Goal: Information Seeking & Learning: Find specific page/section

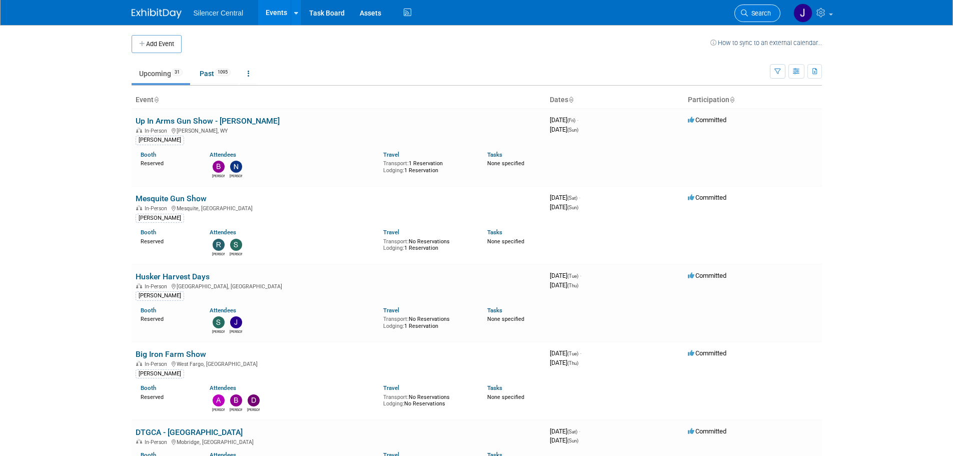
click at [763, 10] on span "Search" at bounding box center [759, 14] width 23 height 8
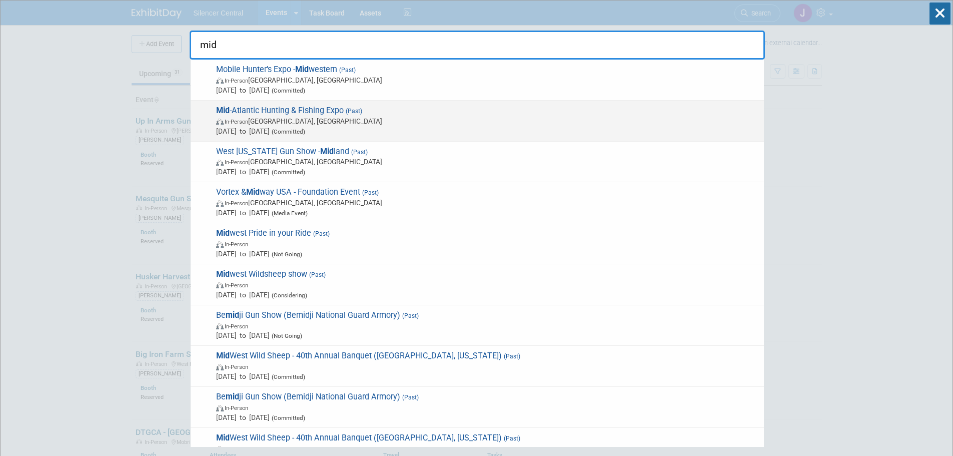
type input "mid"
click at [434, 129] on span "[DATE] to [DATE] (Committed)" at bounding box center [487, 131] width 543 height 10
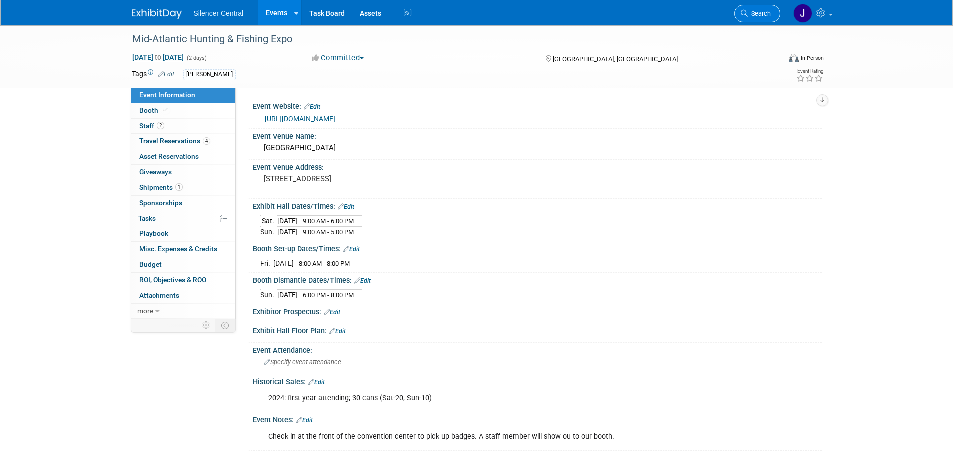
click at [754, 10] on span "Search" at bounding box center [759, 14] width 23 height 8
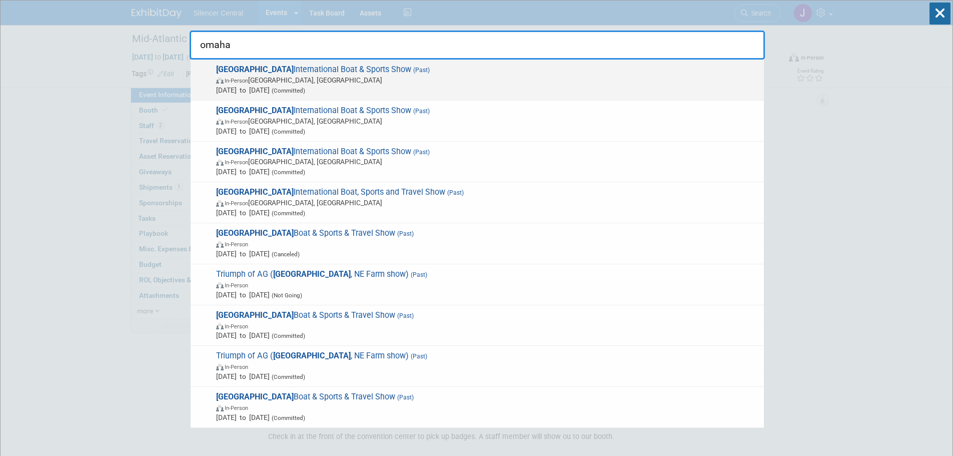
type input "omaha"
click at [450, 90] on span "Feb 20, 2025 to Feb 23, 2025 (Committed)" at bounding box center [487, 90] width 543 height 10
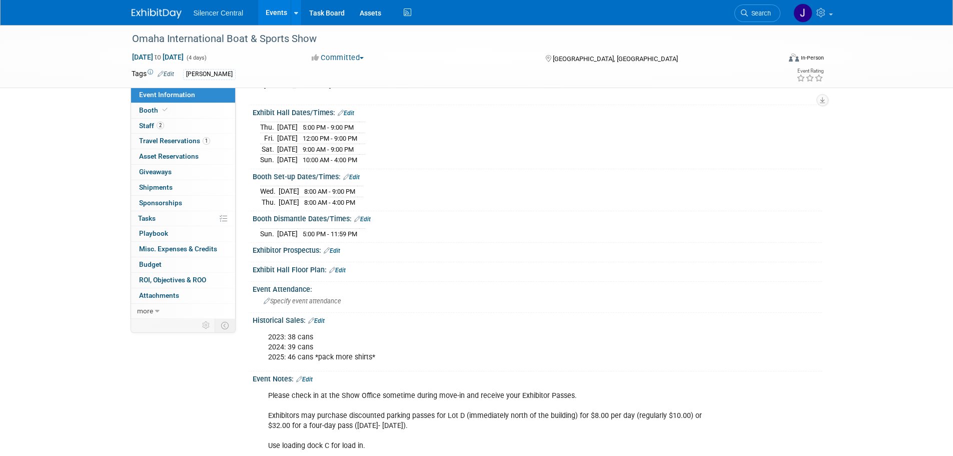
scroll to position [100, 0]
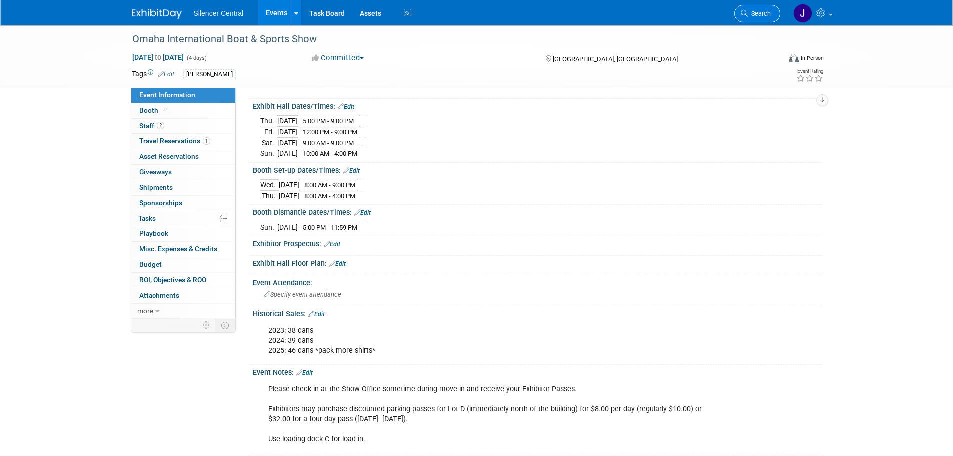
click at [762, 13] on span "Search" at bounding box center [759, 14] width 23 height 8
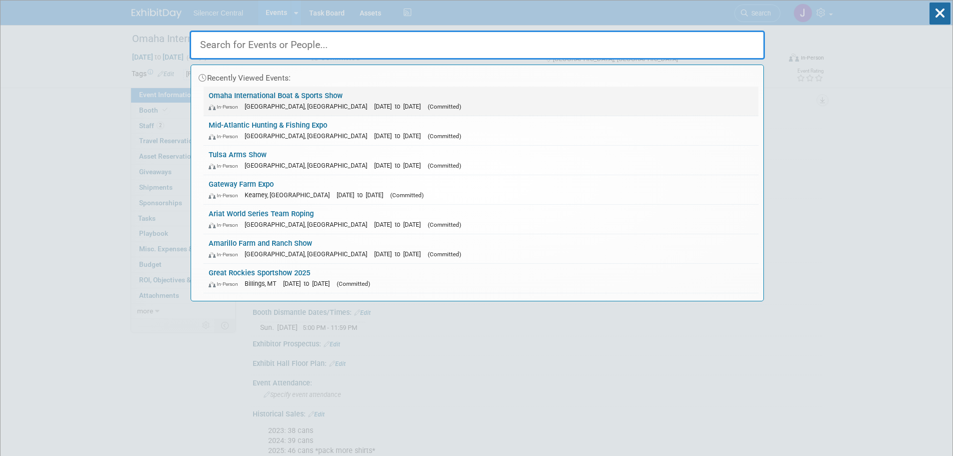
click at [428, 104] on span "(Committed)" at bounding box center [445, 106] width 34 height 7
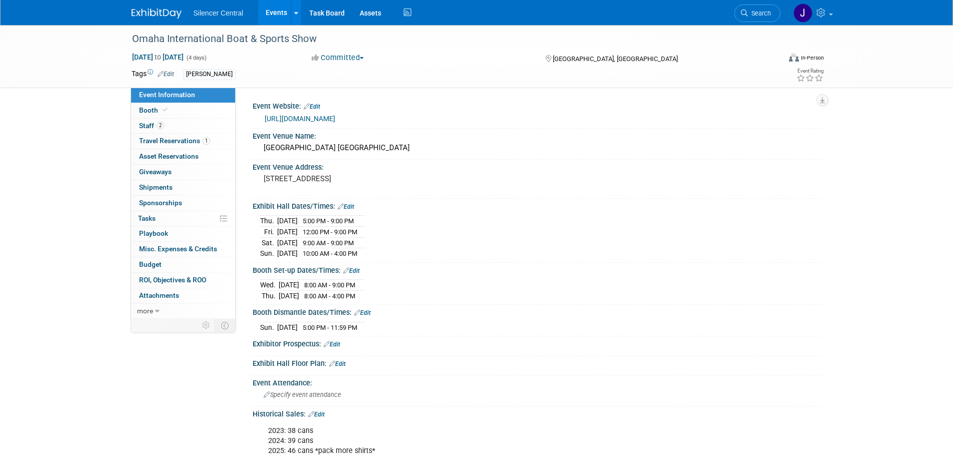
scroll to position [50, 0]
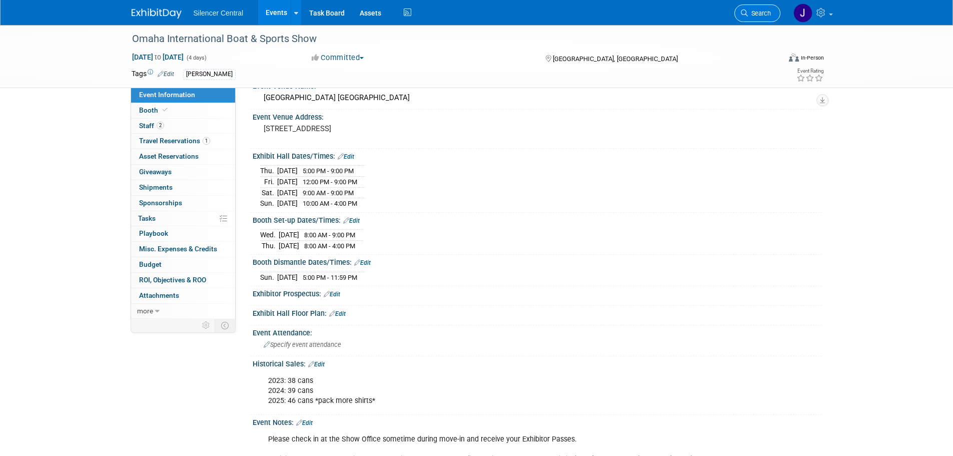
click at [751, 16] on span "Search" at bounding box center [759, 14] width 23 height 8
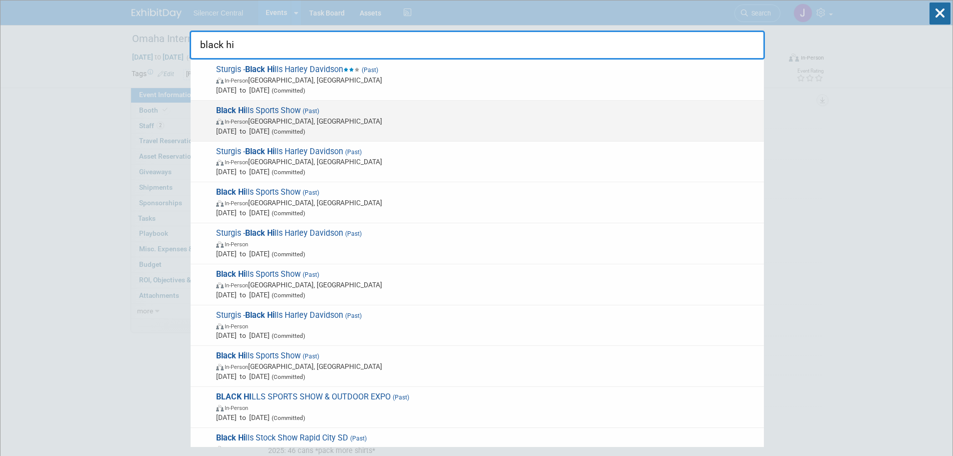
type input "black hi"
click at [424, 123] on span "In-Person Rapid City, SD" at bounding box center [487, 121] width 543 height 10
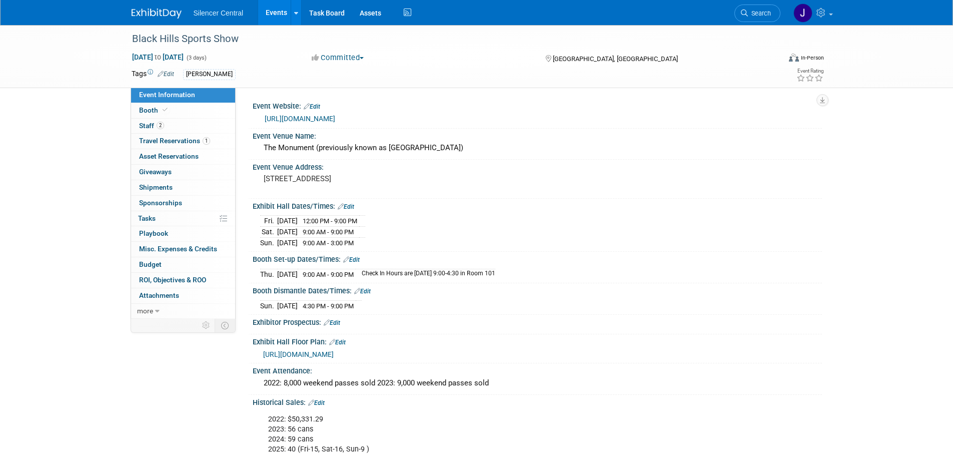
scroll to position [50, 0]
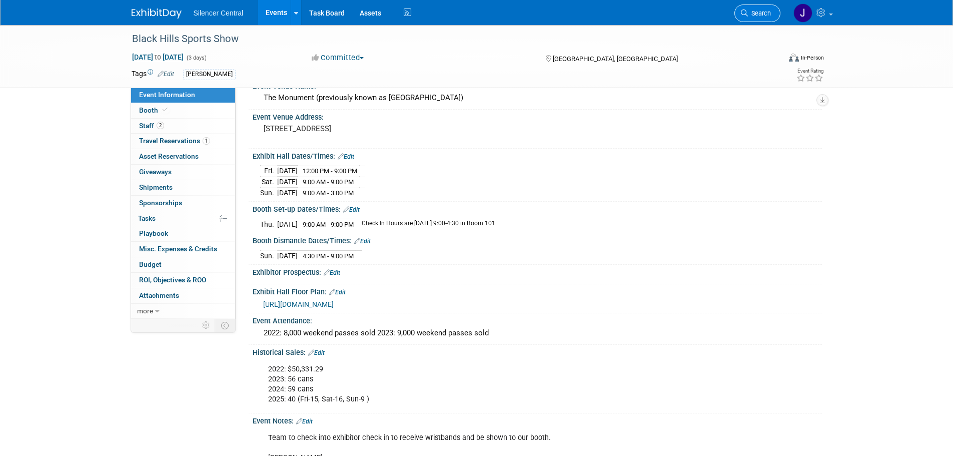
click at [750, 12] on span "Search" at bounding box center [759, 14] width 23 height 8
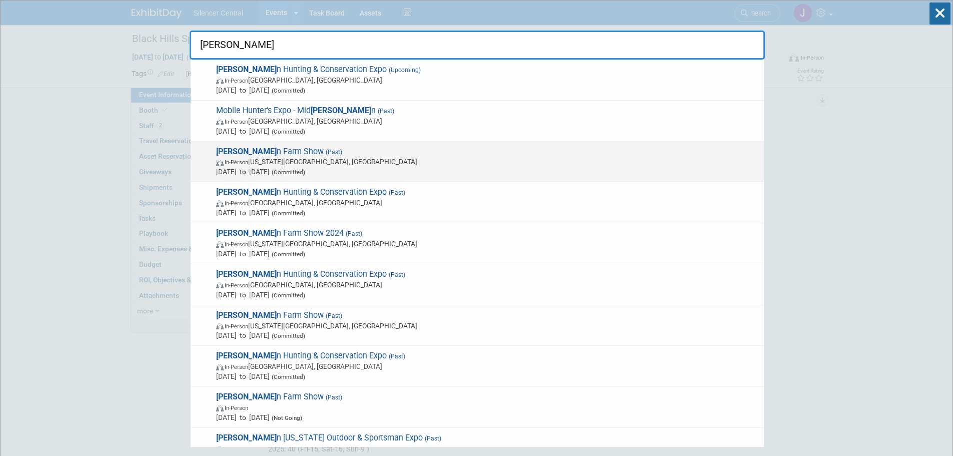
type input "wester"
click at [367, 158] on span "In-Person Kansas City, MO" at bounding box center [487, 162] width 543 height 10
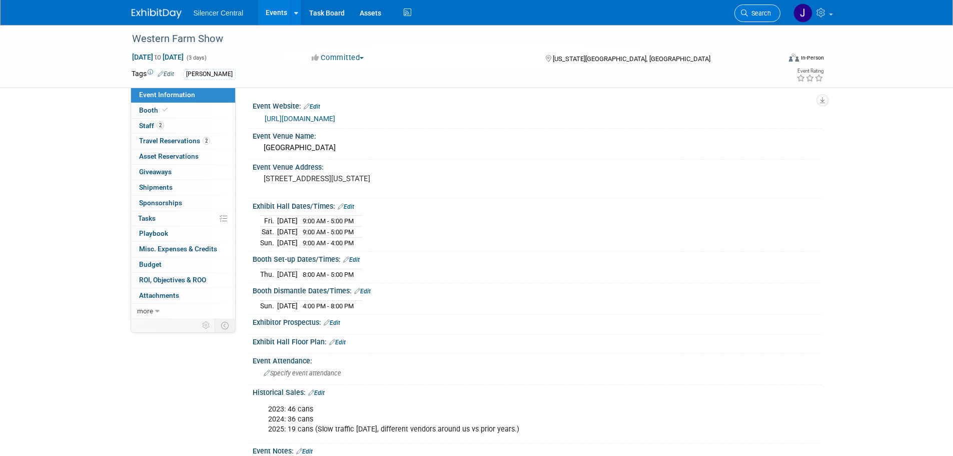
click at [760, 13] on span "Search" at bounding box center [759, 14] width 23 height 8
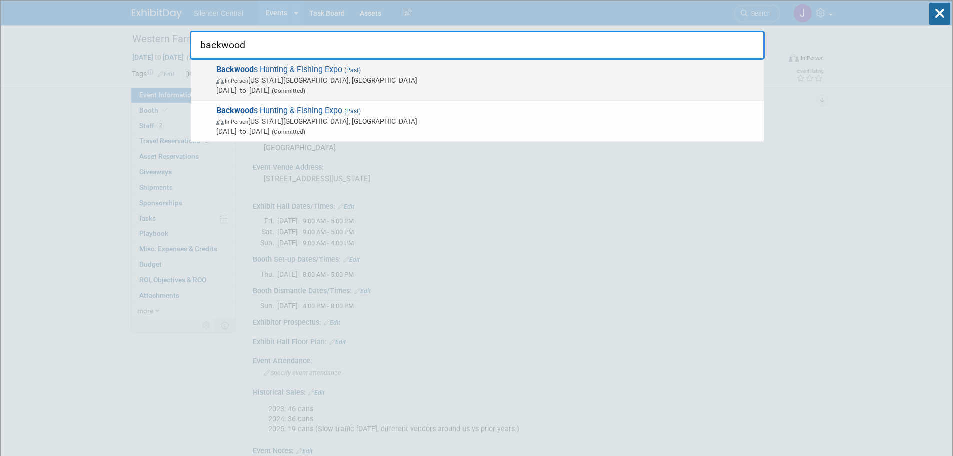
type input "backwood"
click at [349, 94] on span "Feb 28, 2025 to Mar 2, 2025 (Committed)" at bounding box center [487, 90] width 543 height 10
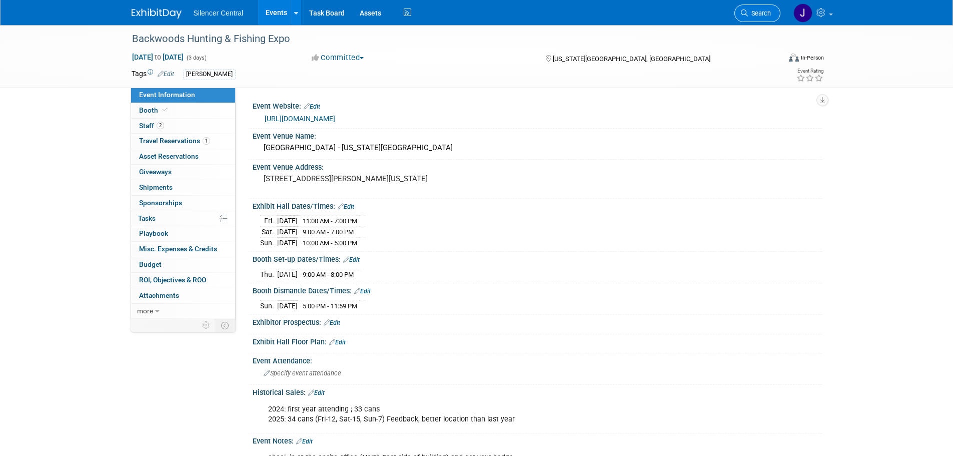
click at [755, 14] on span "Search" at bounding box center [759, 14] width 23 height 8
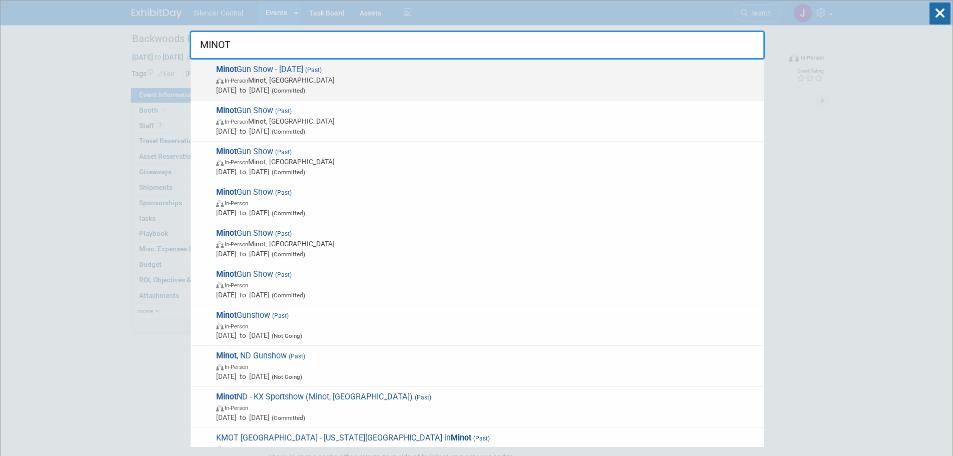
type input "MINOT"
click at [383, 83] on span "In-Person Minot, ND" at bounding box center [487, 80] width 543 height 10
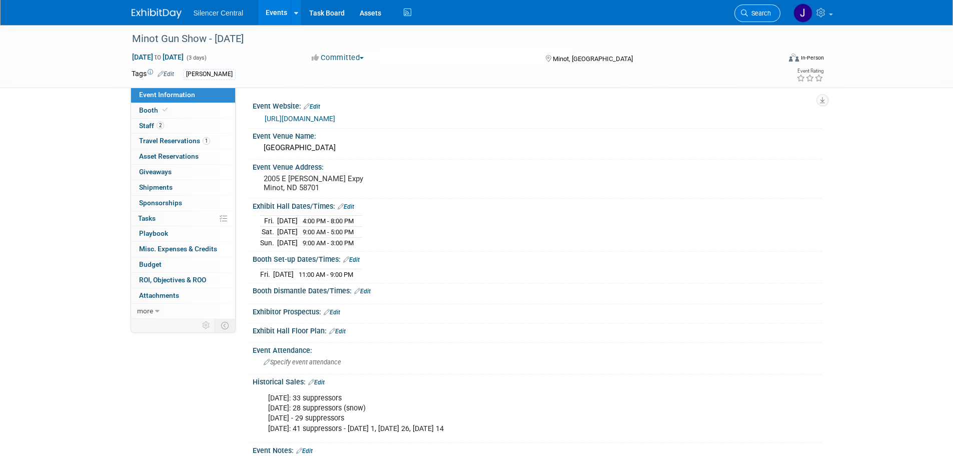
click at [748, 10] on span "Search" at bounding box center [759, 14] width 23 height 8
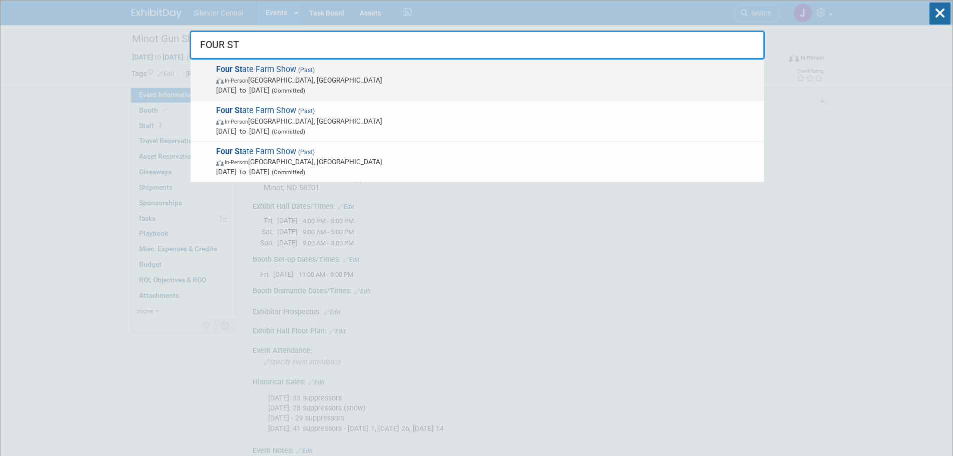
type input "FOUR ST"
click at [442, 83] on span "In-Person Pittsburg, KS" at bounding box center [487, 80] width 543 height 10
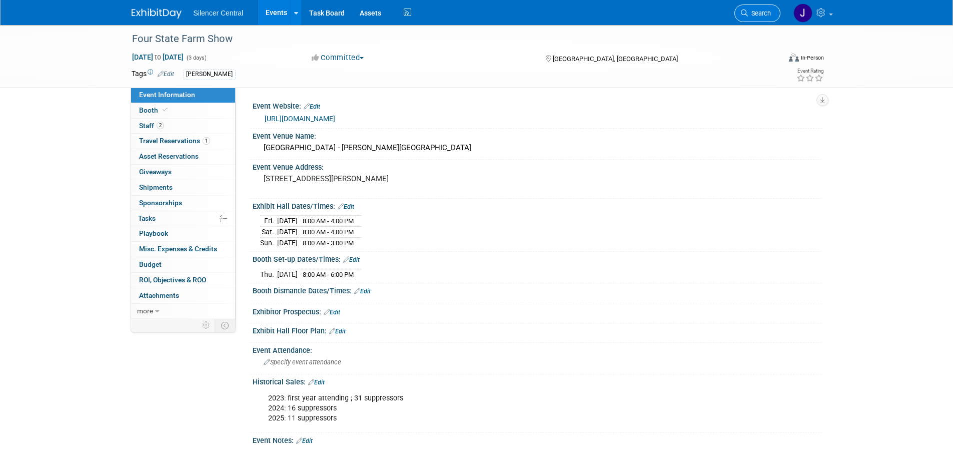
click at [743, 9] on link "Search" at bounding box center [757, 14] width 46 height 18
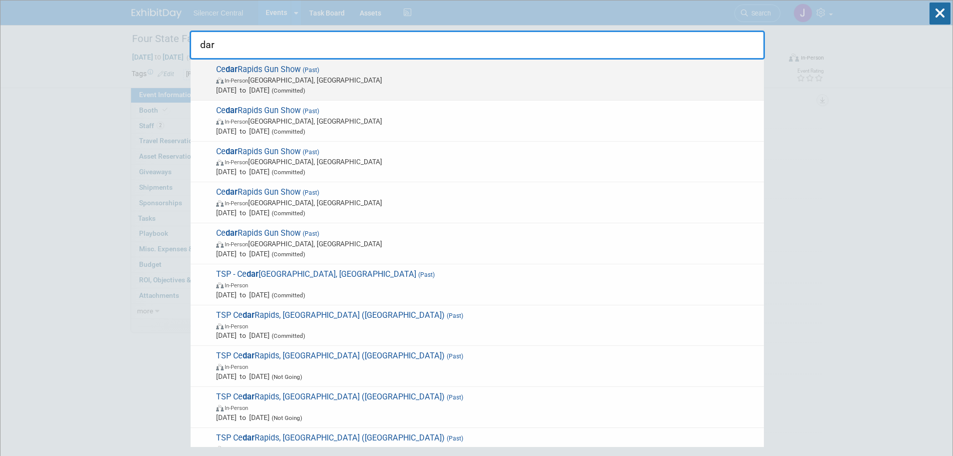
type input "dar"
click at [332, 87] on span "May 30, 2025 to Jun 1, 2025 (Committed)" at bounding box center [487, 90] width 543 height 10
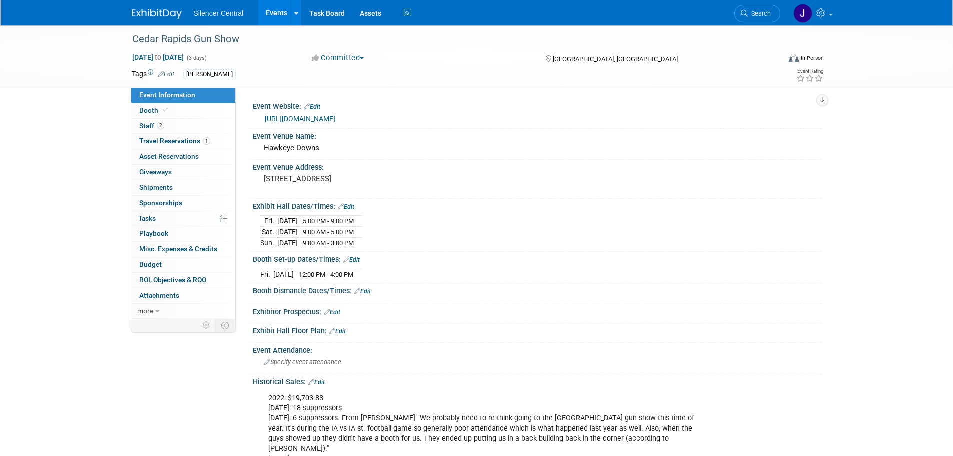
scroll to position [50, 0]
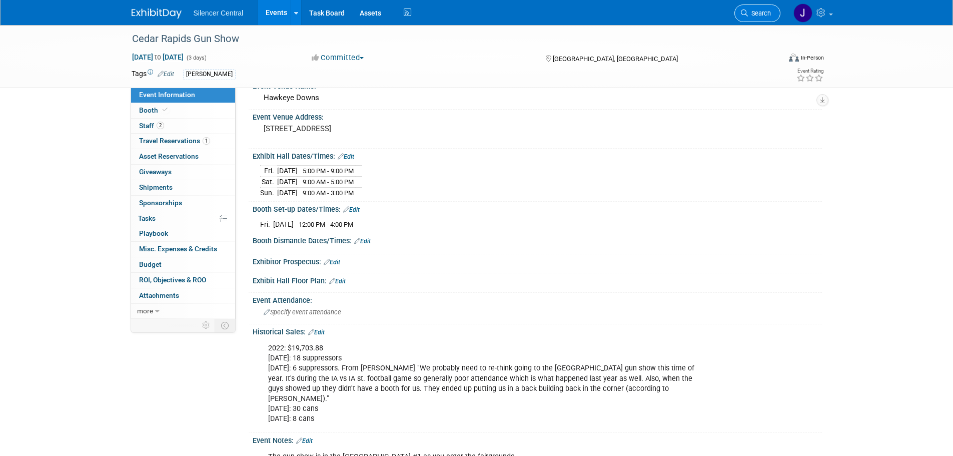
click at [756, 16] on span "Search" at bounding box center [759, 14] width 23 height 8
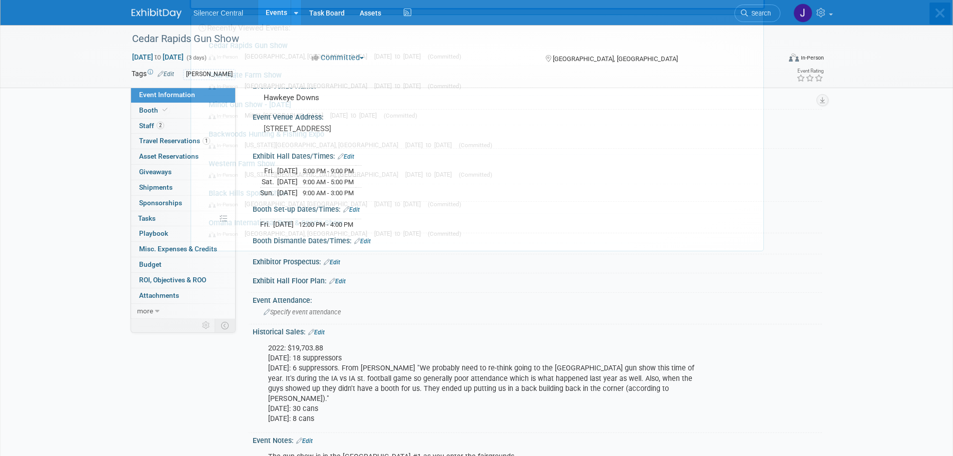
scroll to position [0, 0]
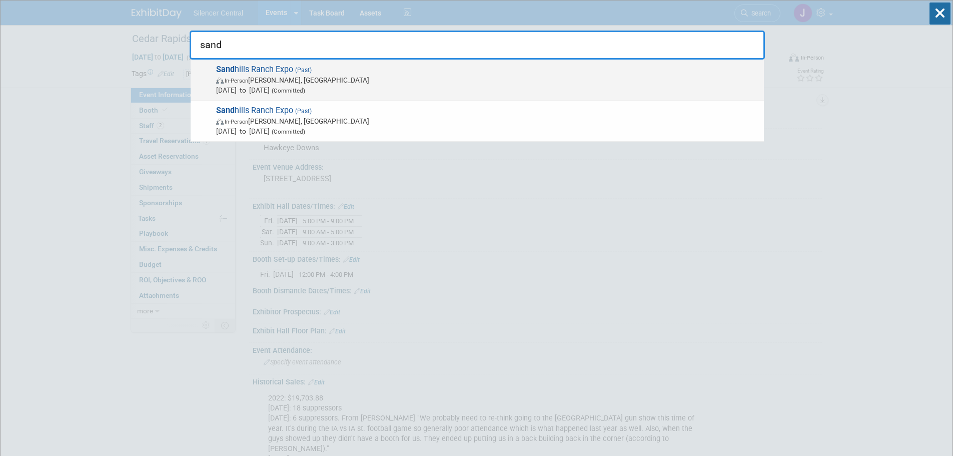
type input "sand"
click at [360, 80] on span "In-Person Bassett, NE" at bounding box center [487, 80] width 543 height 10
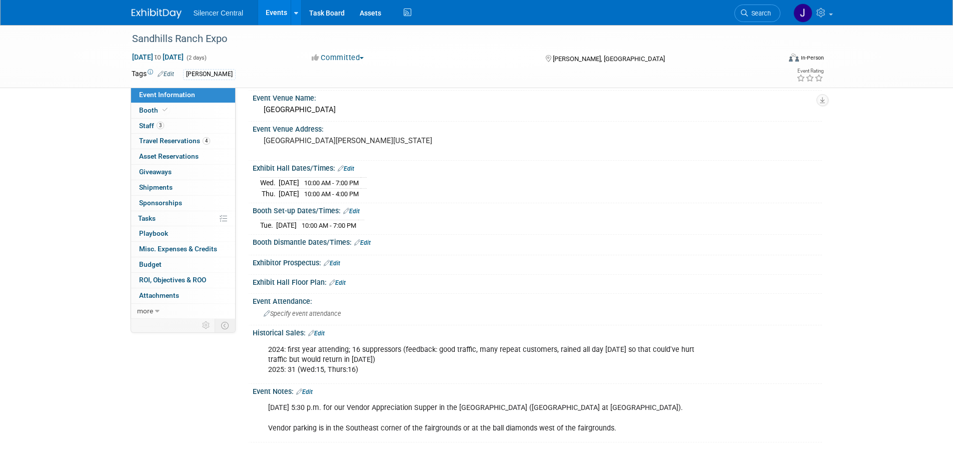
scroll to position [100, 0]
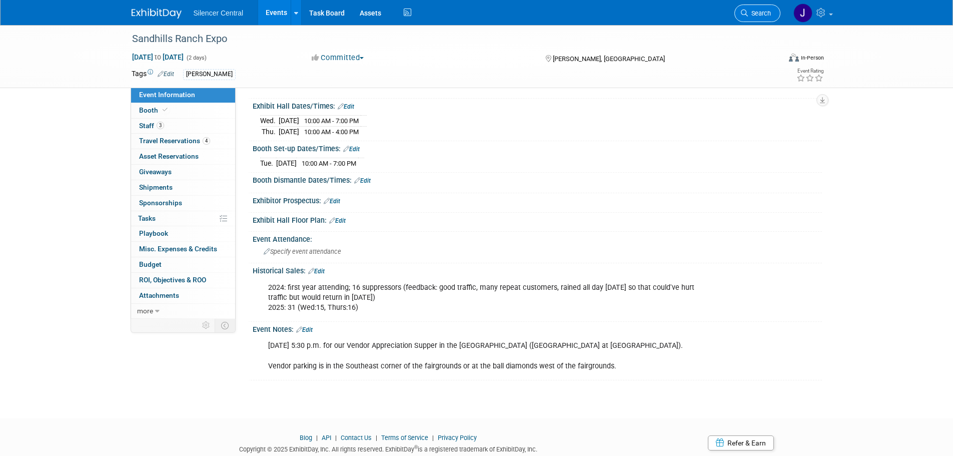
click at [755, 13] on span "Search" at bounding box center [759, 14] width 23 height 8
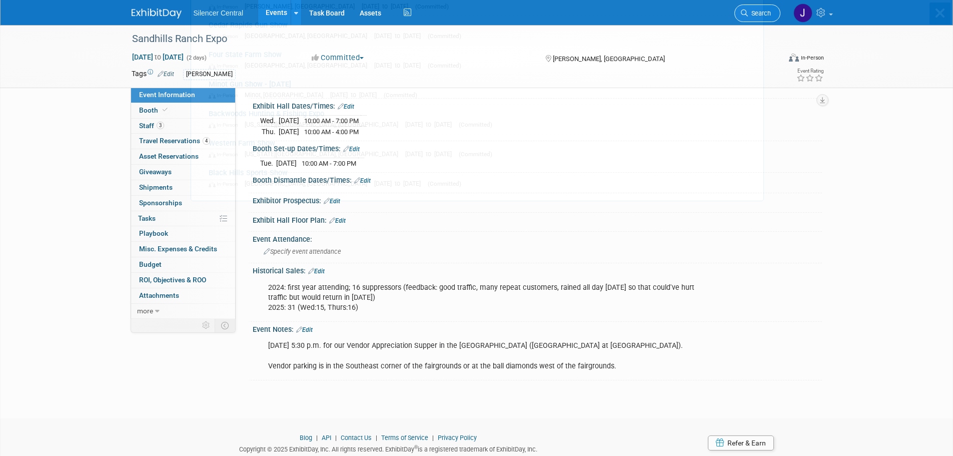
scroll to position [0, 0]
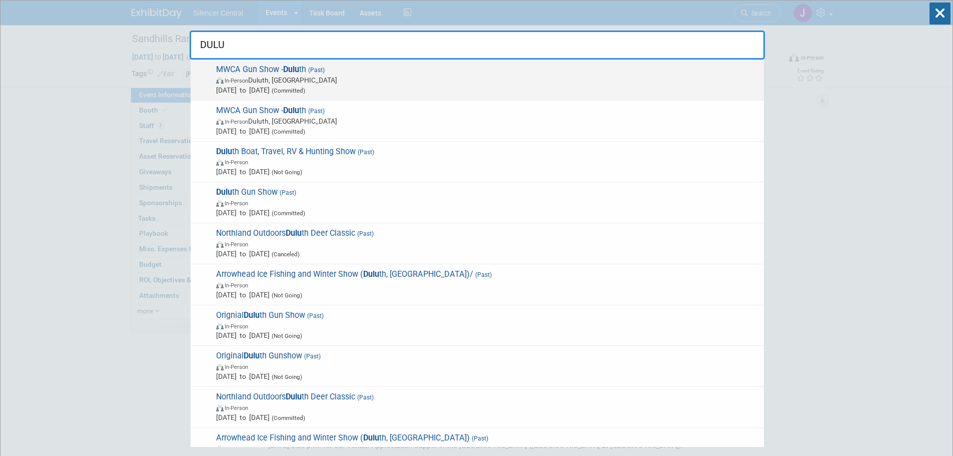
type input "DULU"
click at [309, 81] on span "In-Person Duluth, MN" at bounding box center [487, 80] width 543 height 10
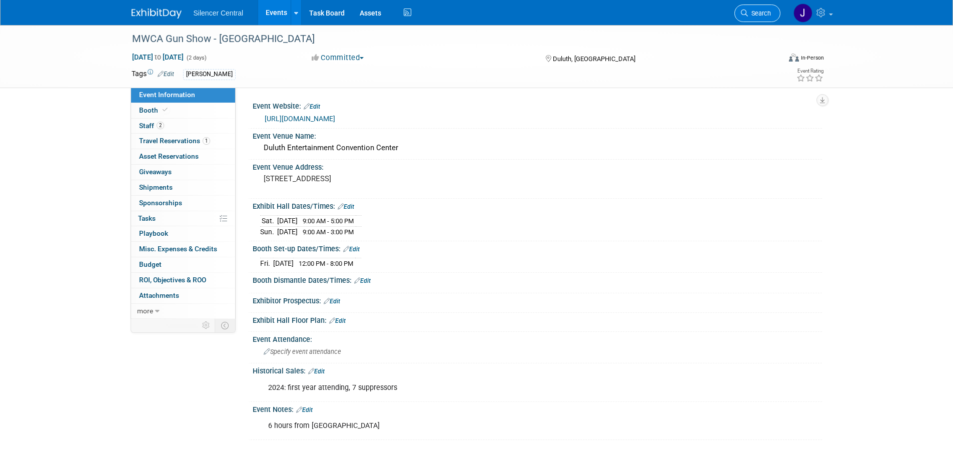
click at [749, 9] on link "Search" at bounding box center [757, 14] width 46 height 18
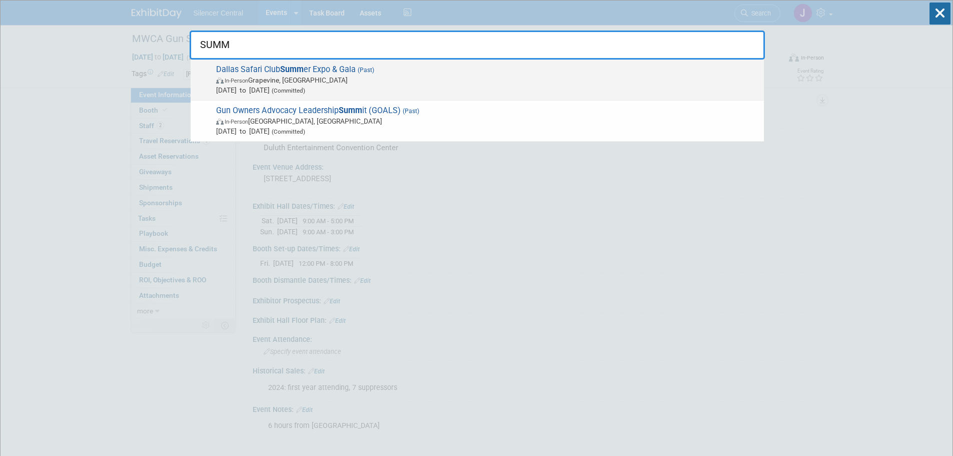
type input "SUMM"
click at [379, 97] on div "Dallas Safari Club Summ er Expo & Gala (Past) In-Person Grapevine, TX Jul 17, 2…" at bounding box center [477, 80] width 573 height 41
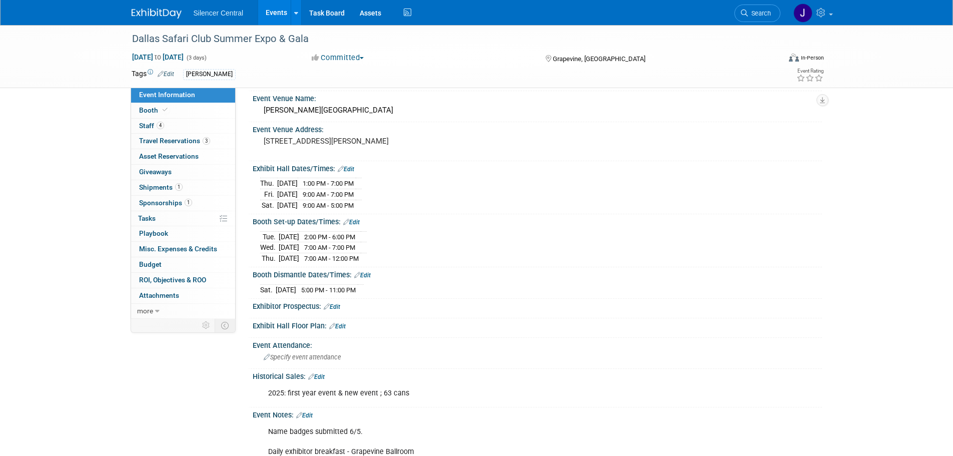
scroll to position [50, 0]
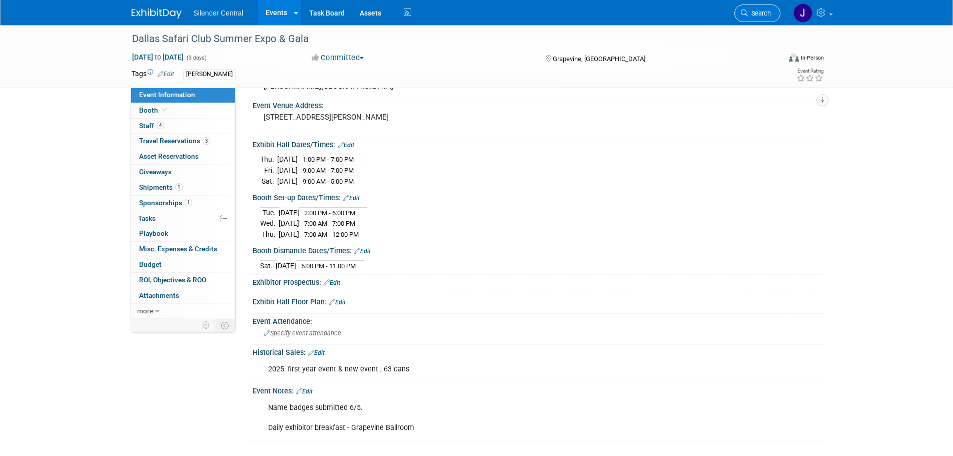
click at [738, 18] on link "Search" at bounding box center [757, 14] width 46 height 18
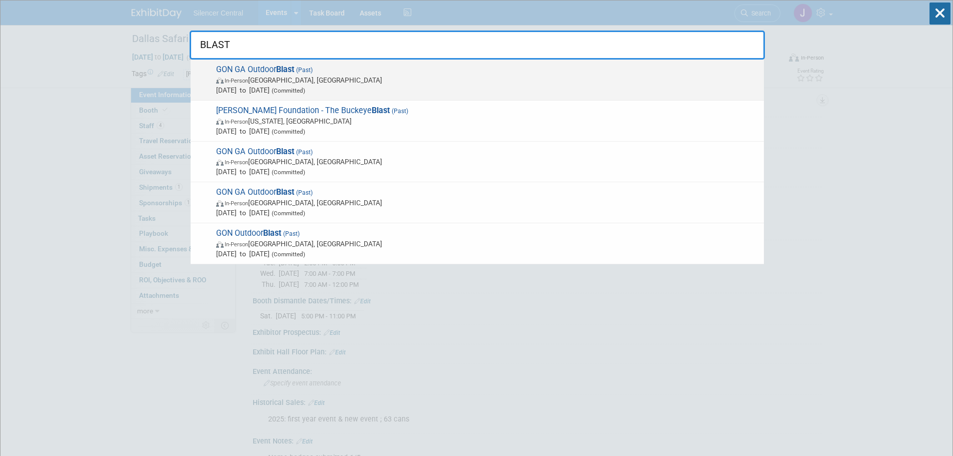
type input "BLAST"
click at [442, 80] on span "In-Person Cartersville, GA" at bounding box center [487, 80] width 543 height 10
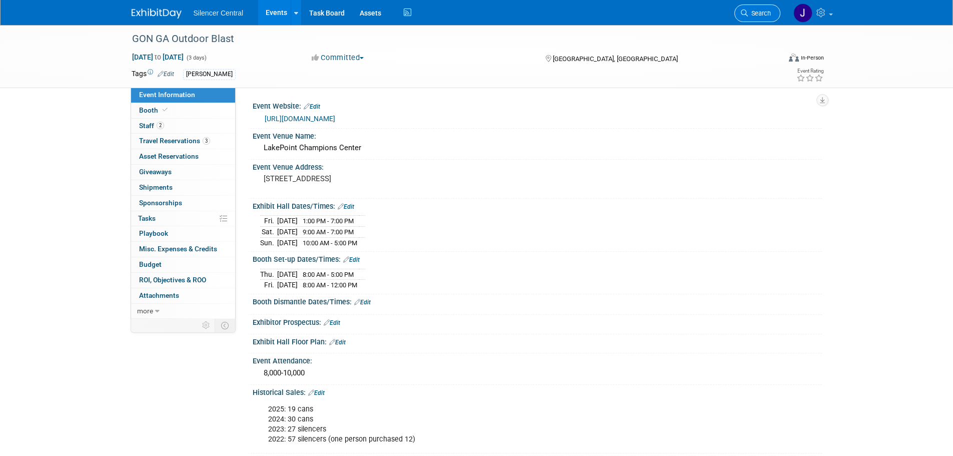
click at [745, 14] on icon at bounding box center [744, 13] width 7 height 7
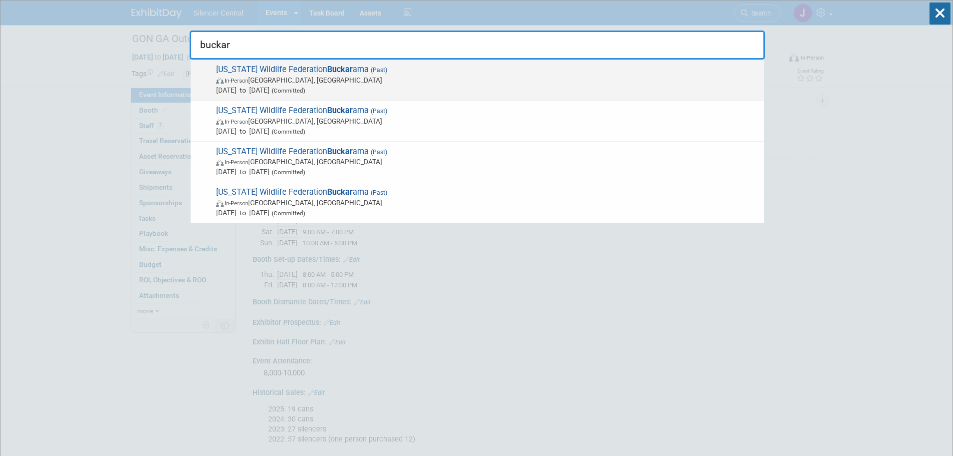
type input "buckar"
click at [327, 73] on strong "Buckar" at bounding box center [340, 70] width 26 height 10
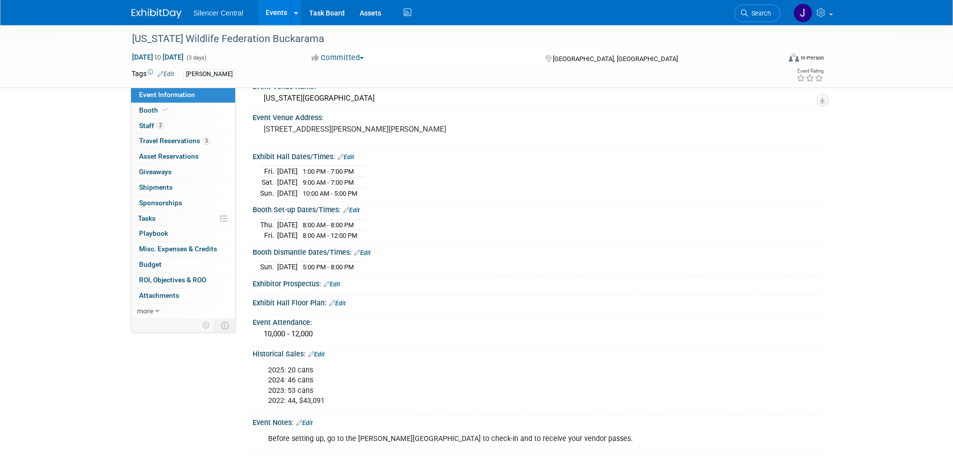
scroll to position [50, 0]
click at [181, 129] on link "2 Staff 2" at bounding box center [183, 126] width 104 height 15
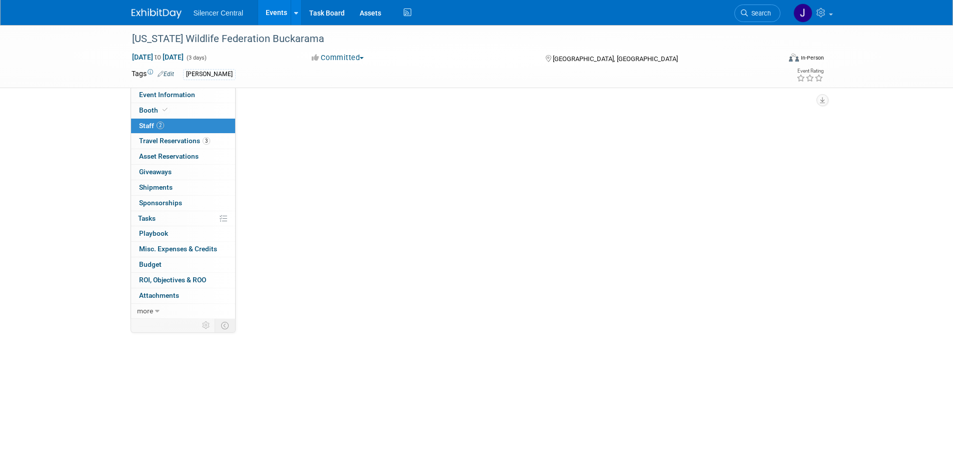
scroll to position [0, 0]
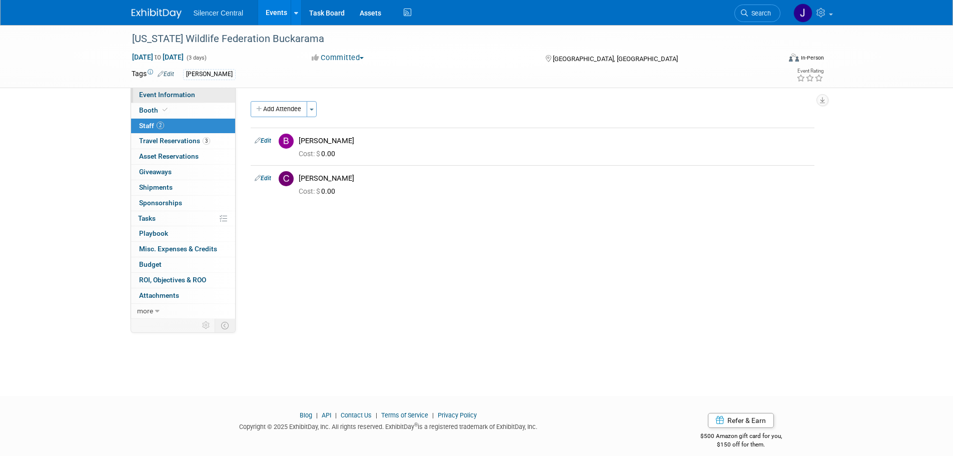
click at [190, 96] on span "Event Information" at bounding box center [167, 95] width 56 height 8
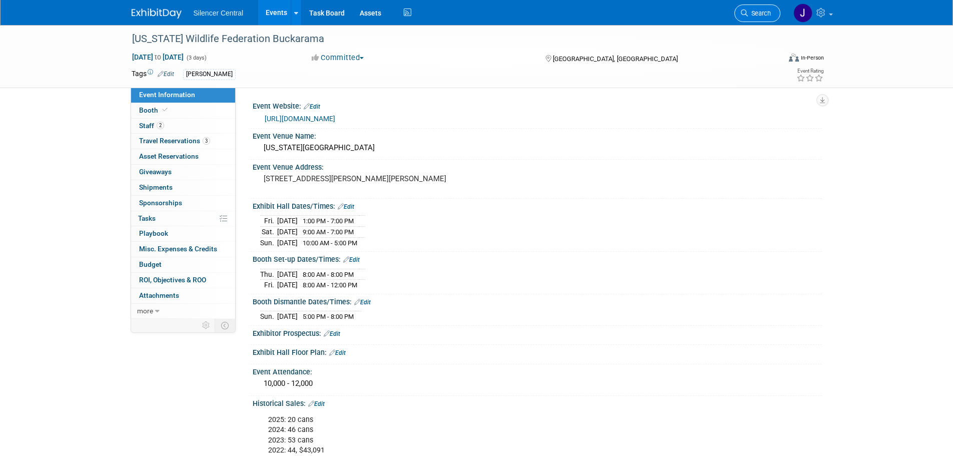
click at [763, 17] on span "Search" at bounding box center [759, 14] width 23 height 8
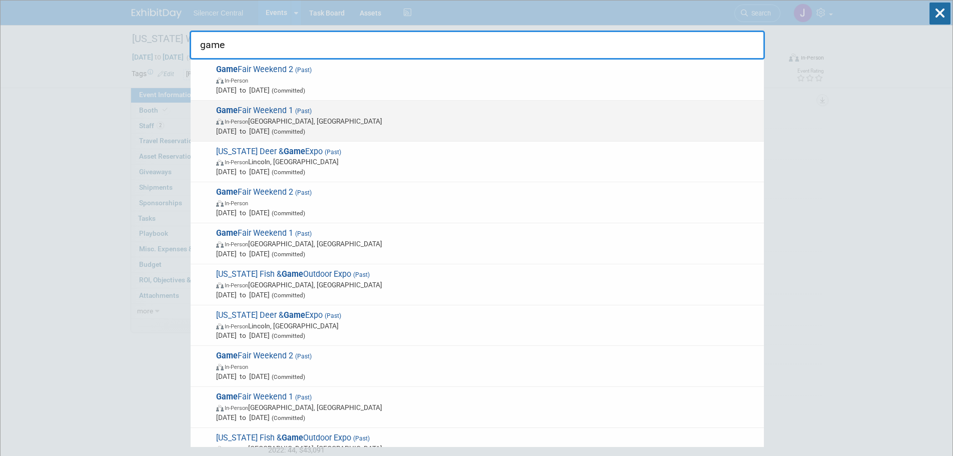
type input "game"
click at [376, 125] on span "In-Person Ramsey, MN" at bounding box center [487, 121] width 543 height 10
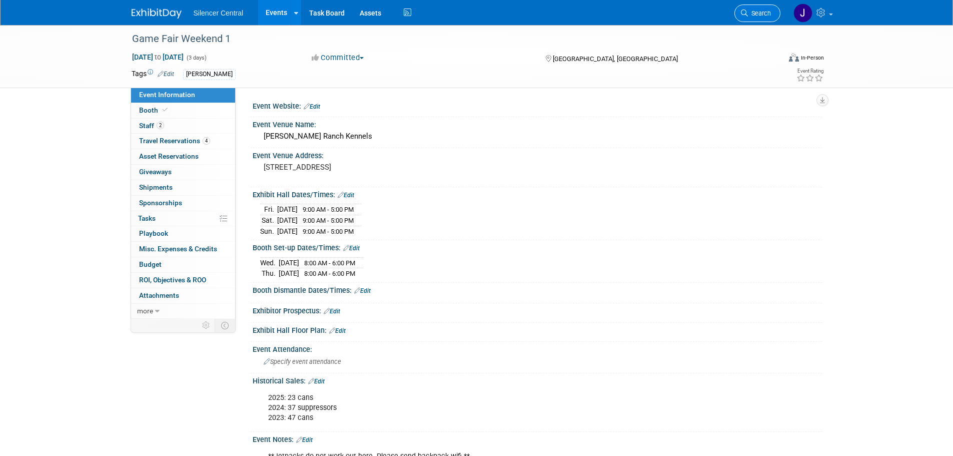
click at [754, 10] on span "Search" at bounding box center [759, 14] width 23 height 8
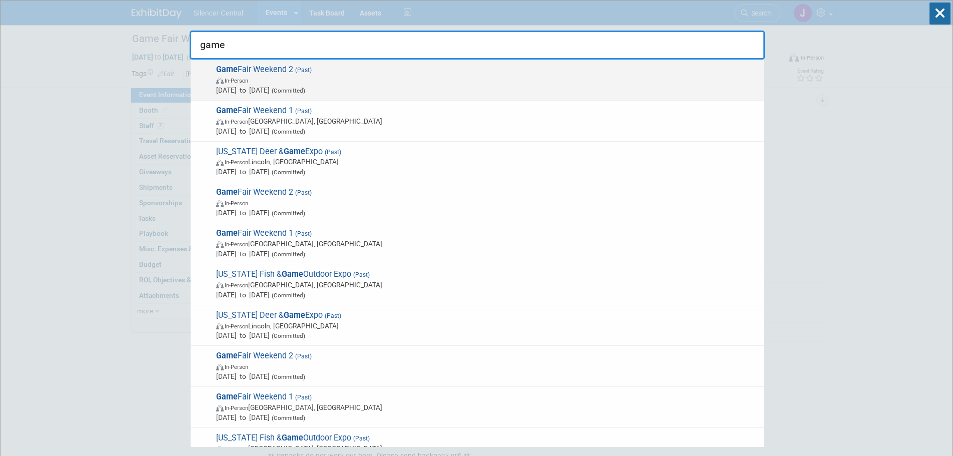
type input "game"
click at [397, 96] on div "Game Fair Weekend 2 (Past) In-Person Aug 15, 2025 to Aug 17, 2025 (Committed)" at bounding box center [477, 80] width 573 height 41
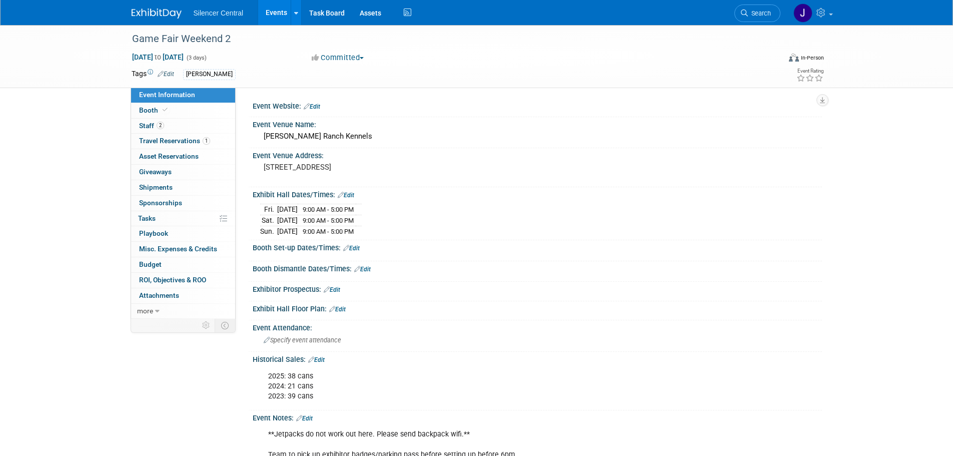
click at [748, 7] on link "Search" at bounding box center [757, 14] width 46 height 18
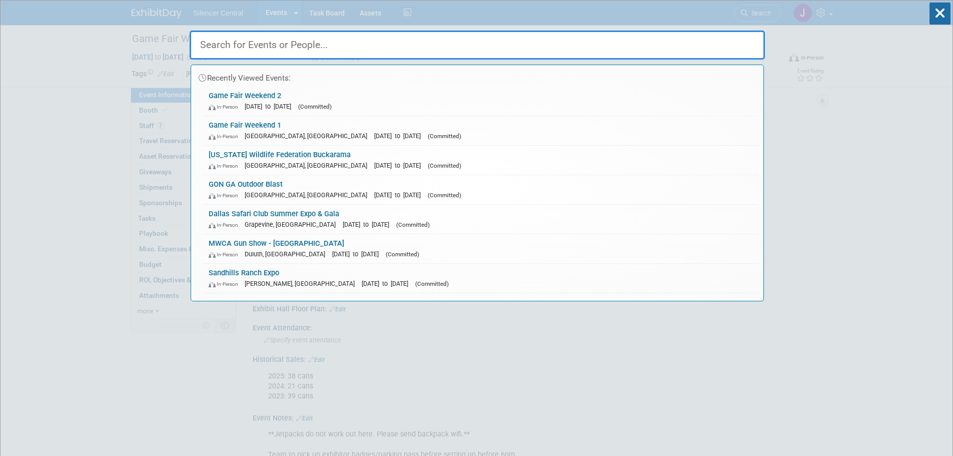
click at [413, 40] on input "text" at bounding box center [477, 45] width 575 height 29
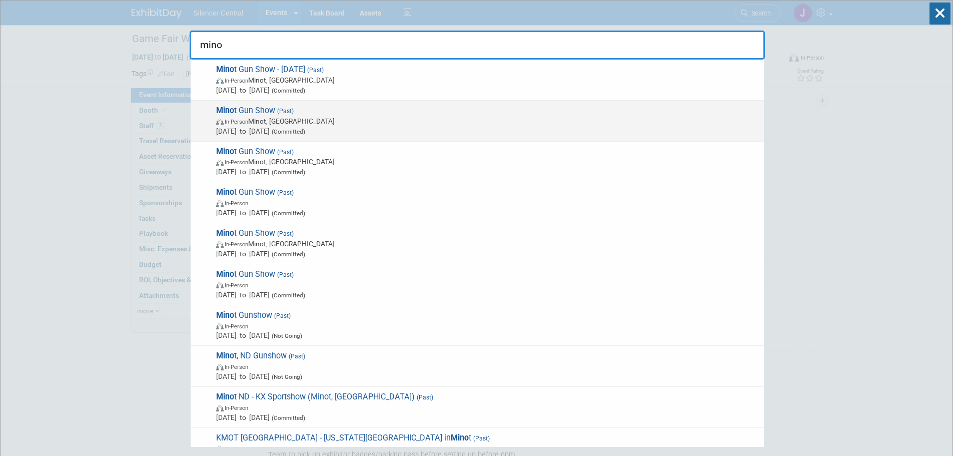
type input "mino"
click at [360, 125] on span "In-Person Minot, ND" at bounding box center [487, 121] width 543 height 10
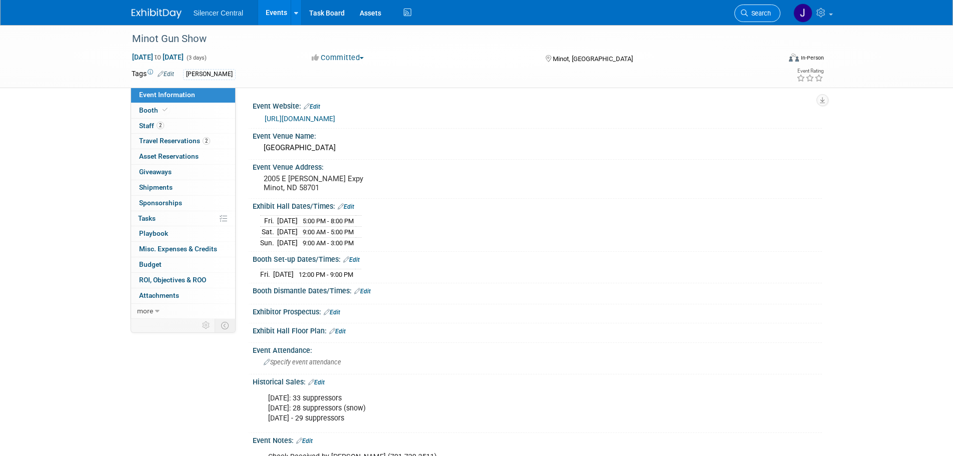
click at [748, 15] on span "Search" at bounding box center [759, 14] width 23 height 8
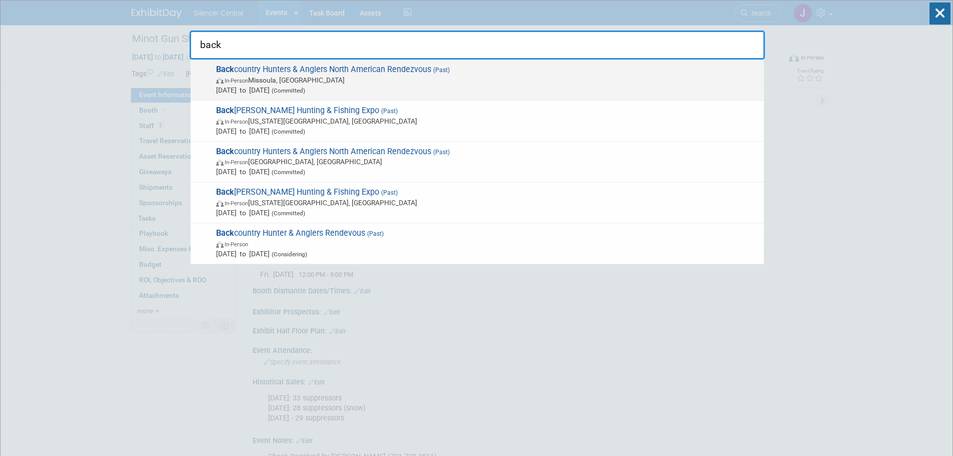
type input "back"
click at [393, 65] on span "Back country Hunters & Anglers North American Rendezvous (Past) In-Person Misso…" at bounding box center [486, 80] width 546 height 31
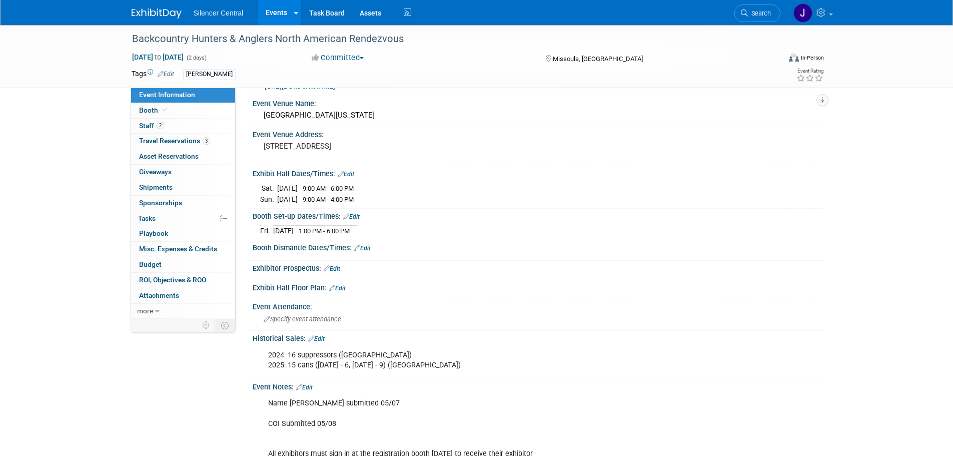
scroll to position [50, 0]
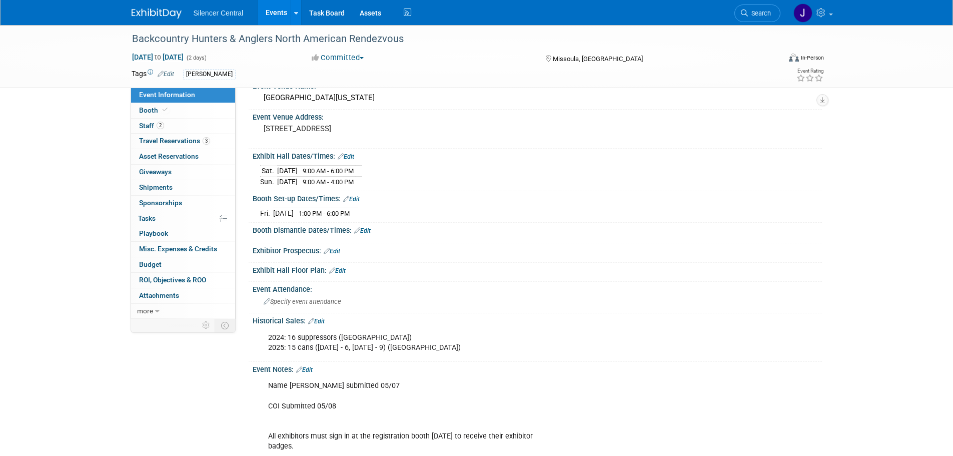
click at [769, 16] on span "Search" at bounding box center [759, 14] width 23 height 8
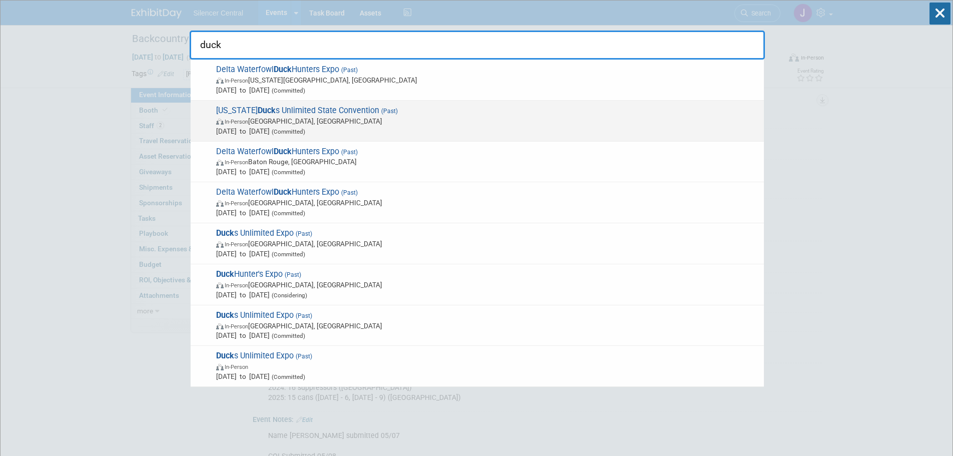
type input "duck"
click at [398, 137] on div "Texas Duck s Unlimited State Convention (Past) In-Person Allen, TX Jun 21, 2025…" at bounding box center [477, 121] width 573 height 41
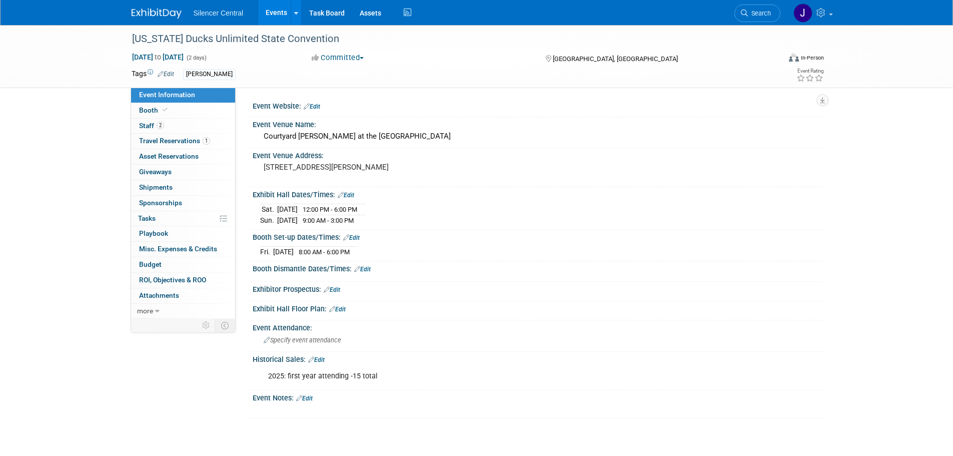
click at [150, 12] on img at bounding box center [157, 14] width 50 height 10
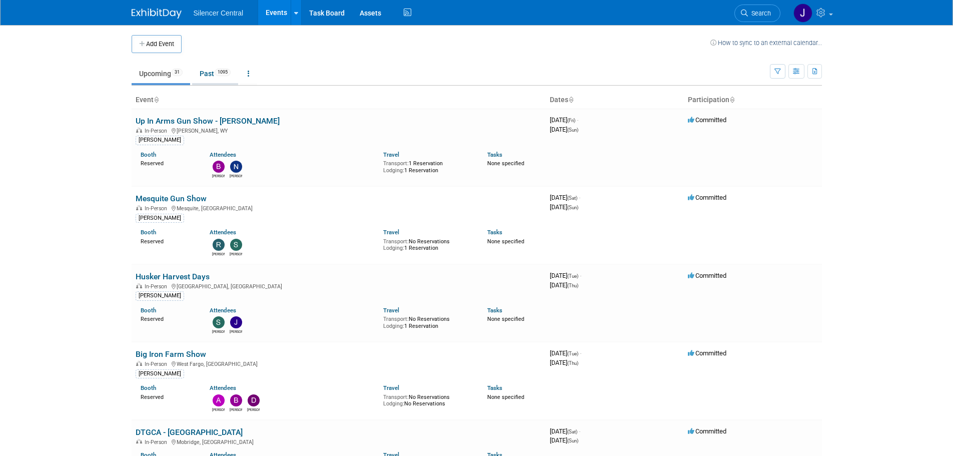
click at [204, 76] on link "Past 1095" at bounding box center [215, 73] width 46 height 19
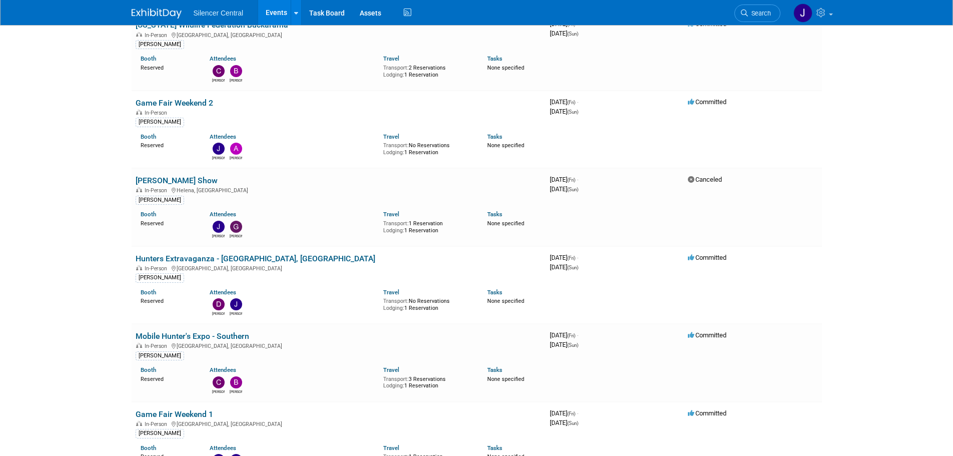
scroll to position [1050, 0]
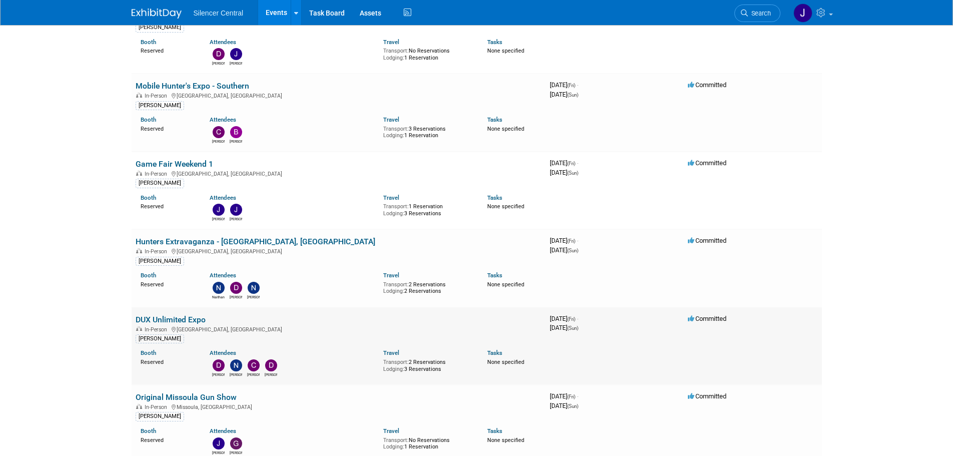
click at [176, 315] on link "DUX Unlimited Expo" at bounding box center [171, 320] width 70 height 10
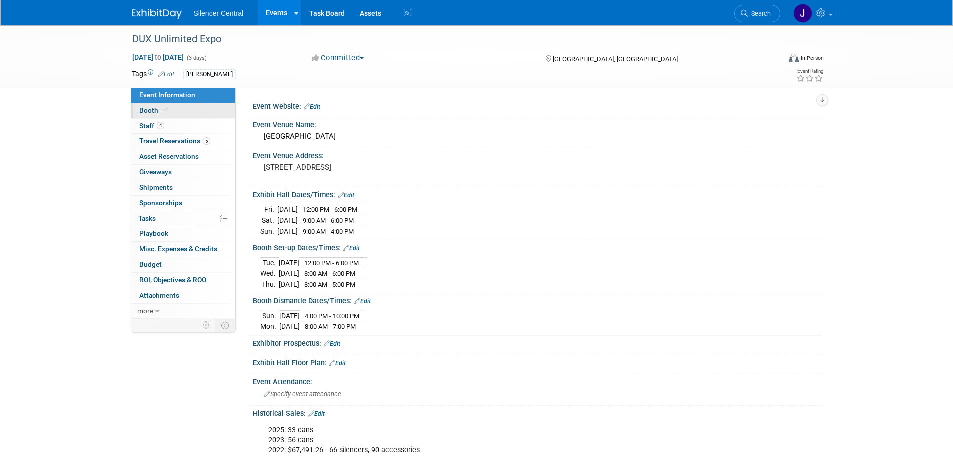
click at [191, 113] on link "Booth" at bounding box center [183, 110] width 104 height 15
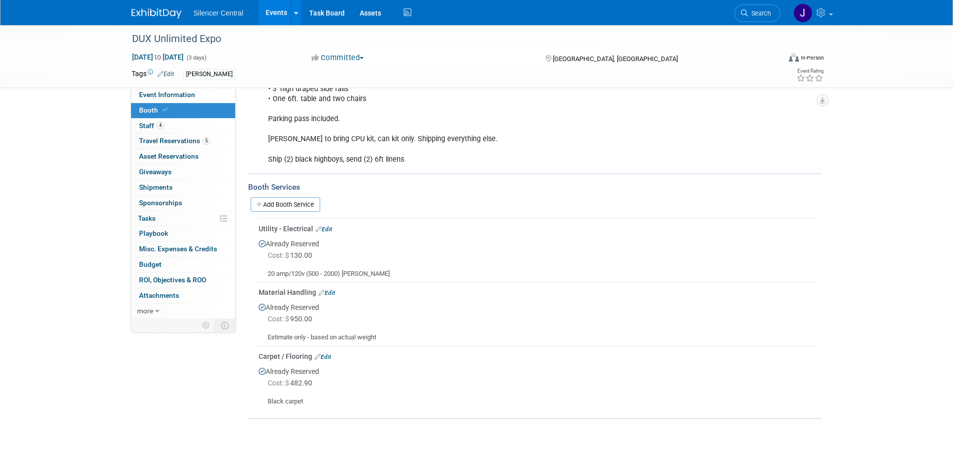
scroll to position [200, 0]
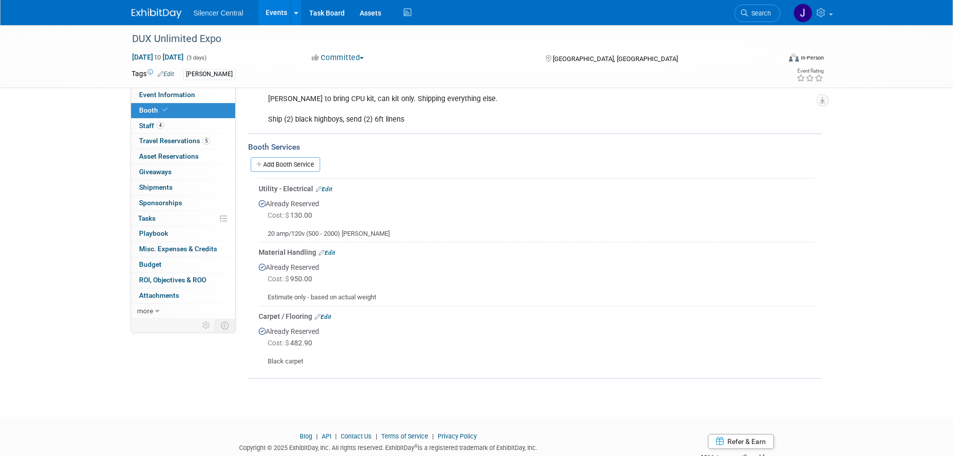
click at [330, 252] on link "Edit" at bounding box center [327, 252] width 17 height 7
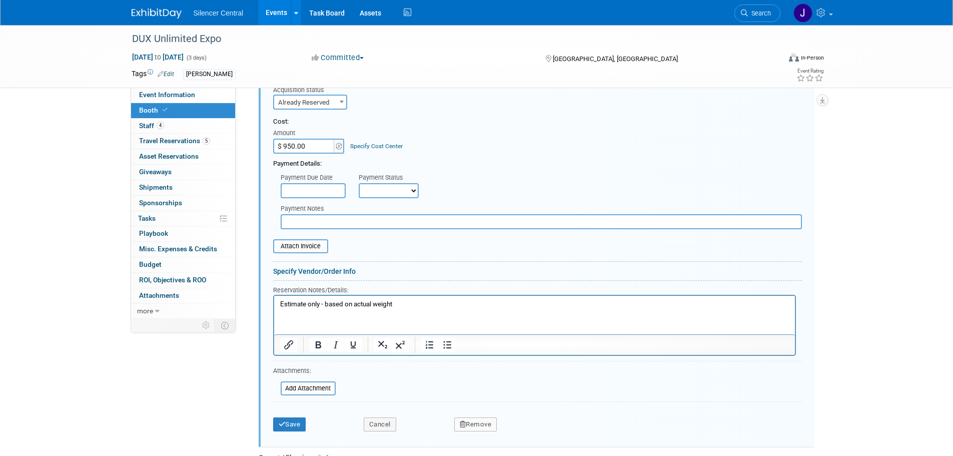
scroll to position [429, 0]
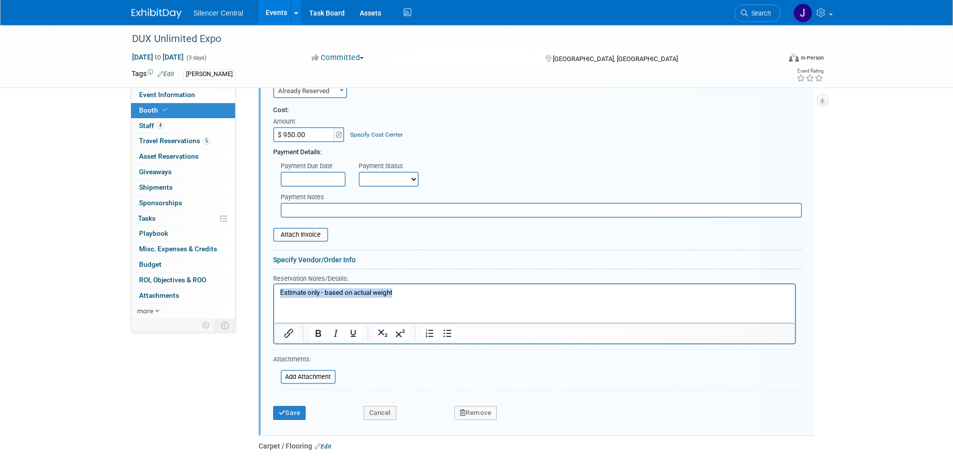
drag, startPoint x: 411, startPoint y: 290, endPoint x: 535, endPoint y: 573, distance: 309.3
click at [274, 288] on html "Estimate only - based on actual weight" at bounding box center [534, 291] width 521 height 14
click at [294, 414] on button "Save" at bounding box center [289, 413] width 33 height 14
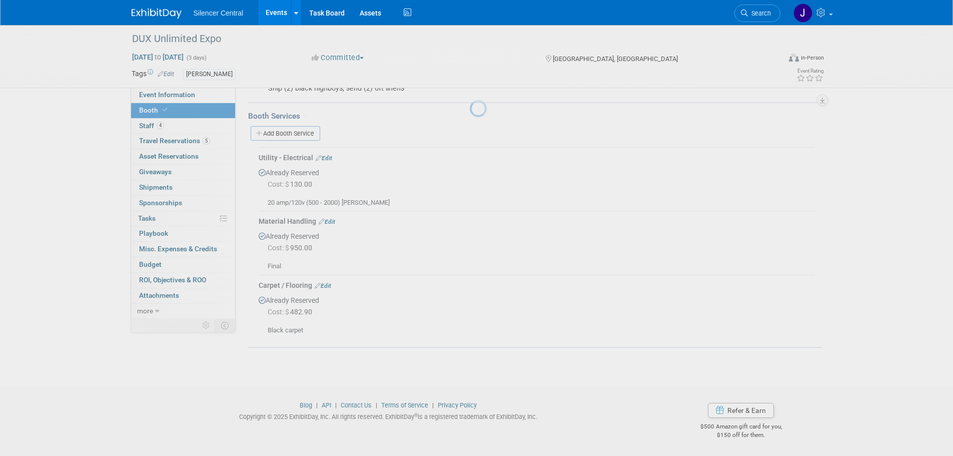
scroll to position [231, 0]
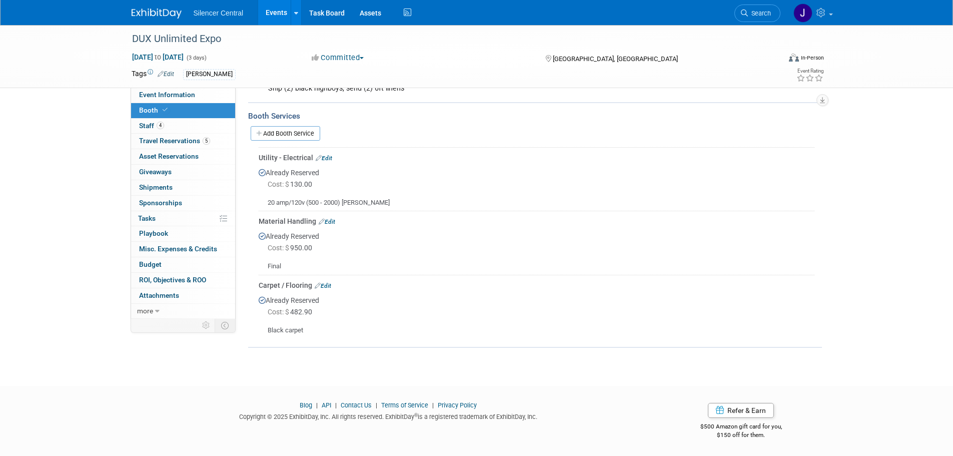
click at [327, 283] on link "Edit" at bounding box center [323, 285] width 17 height 7
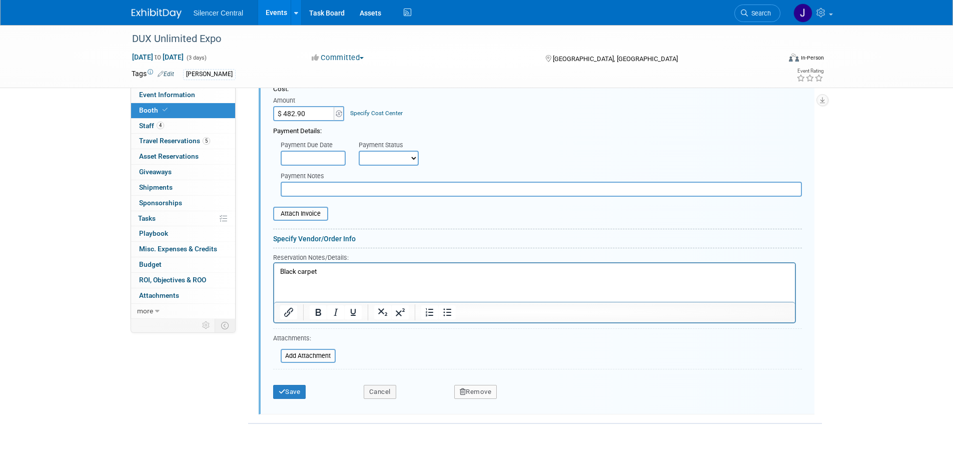
scroll to position [542, 0]
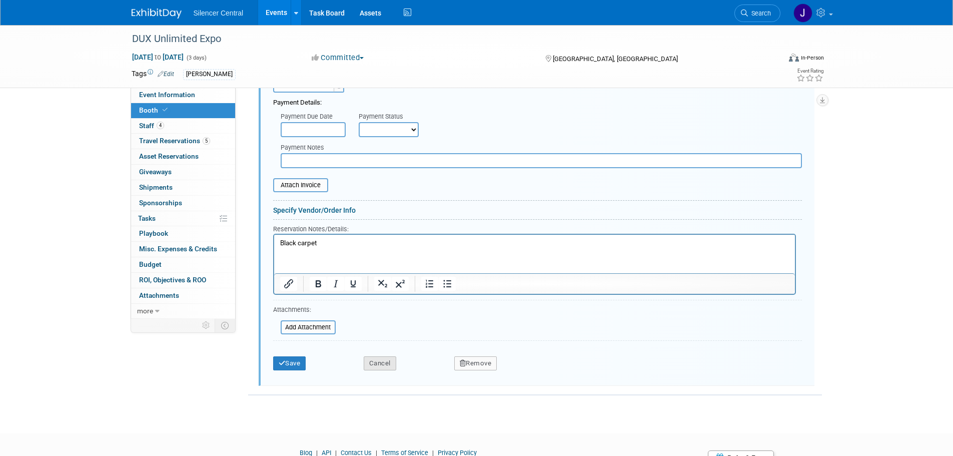
click at [386, 361] on button "Cancel" at bounding box center [380, 363] width 33 height 14
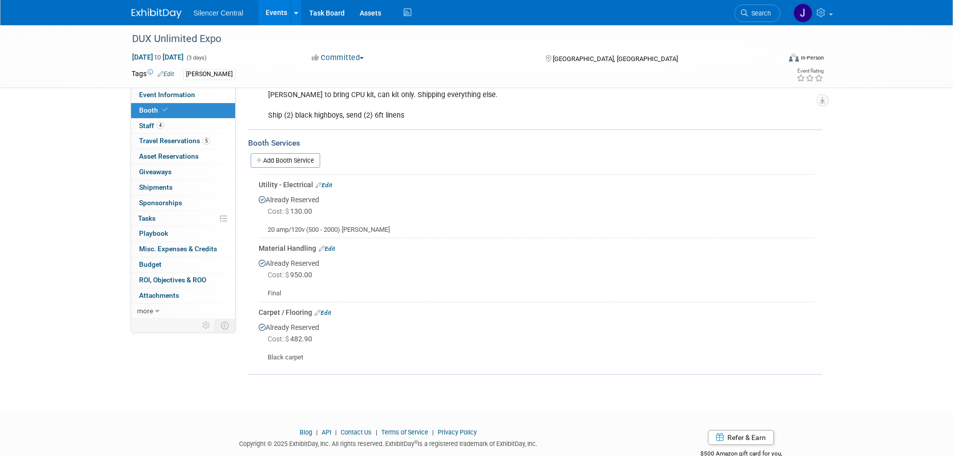
scroll to position [181, 0]
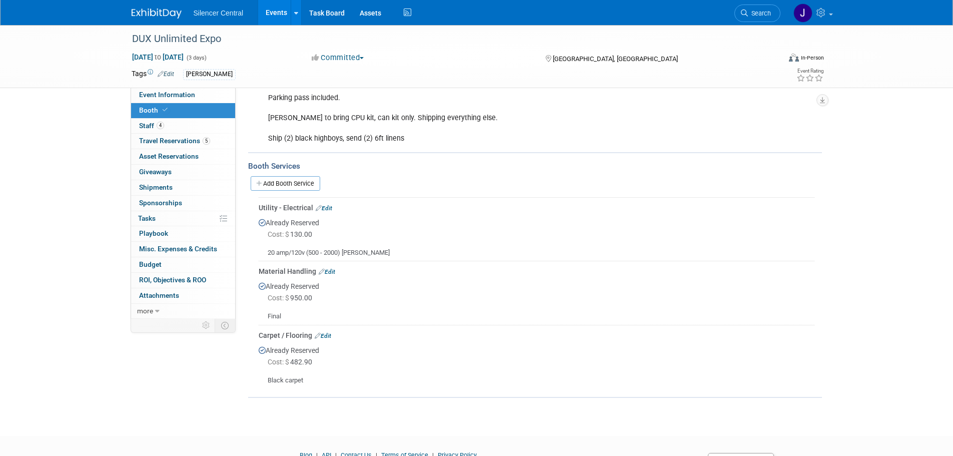
click at [160, 11] on img at bounding box center [157, 14] width 50 height 10
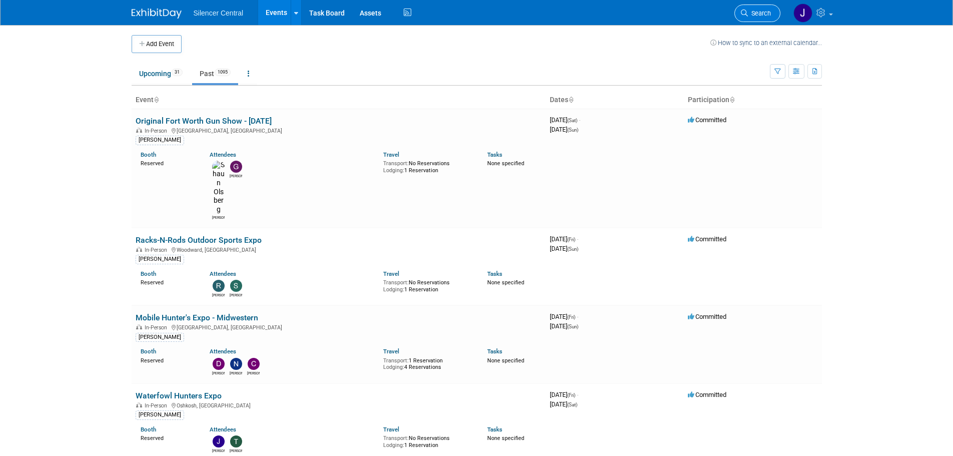
click at [744, 15] on icon at bounding box center [744, 13] width 7 height 7
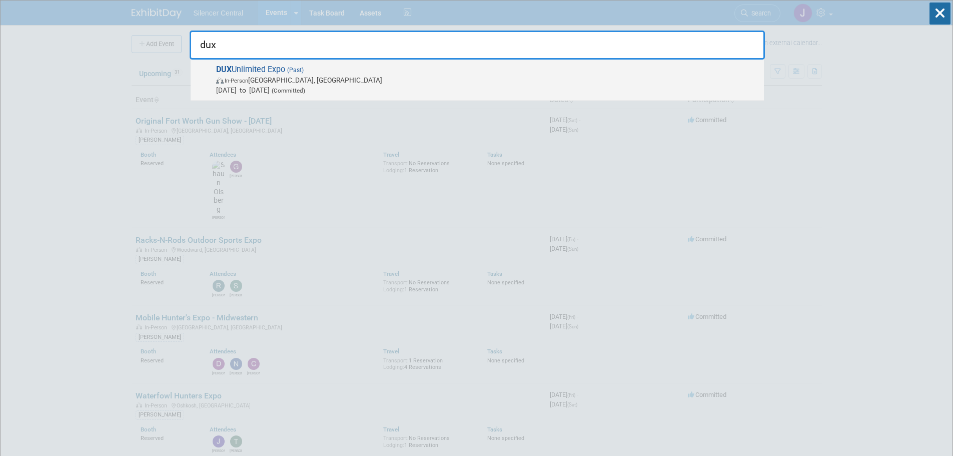
type input "dux"
click at [453, 82] on span "In-Person Memphis, TN" at bounding box center [487, 80] width 543 height 10
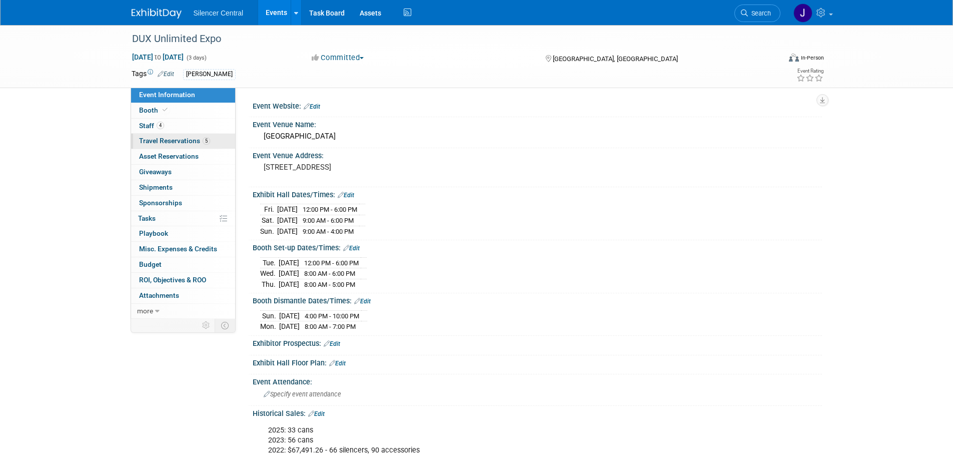
click at [193, 139] on span "Travel Reservations 5" at bounding box center [174, 141] width 71 height 8
